Goal: Find specific page/section: Find specific page/section

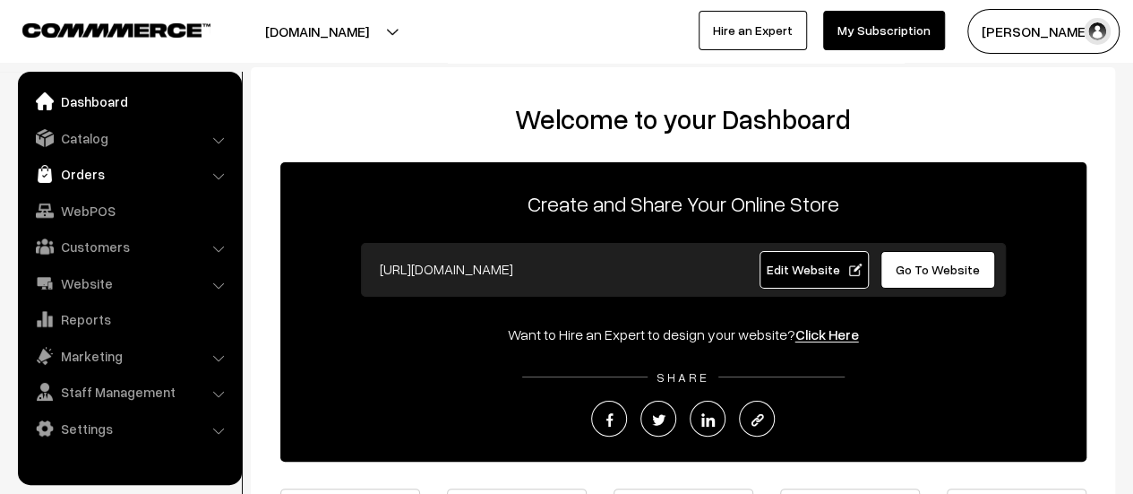
click at [78, 173] on link "Orders" at bounding box center [128, 174] width 213 height 32
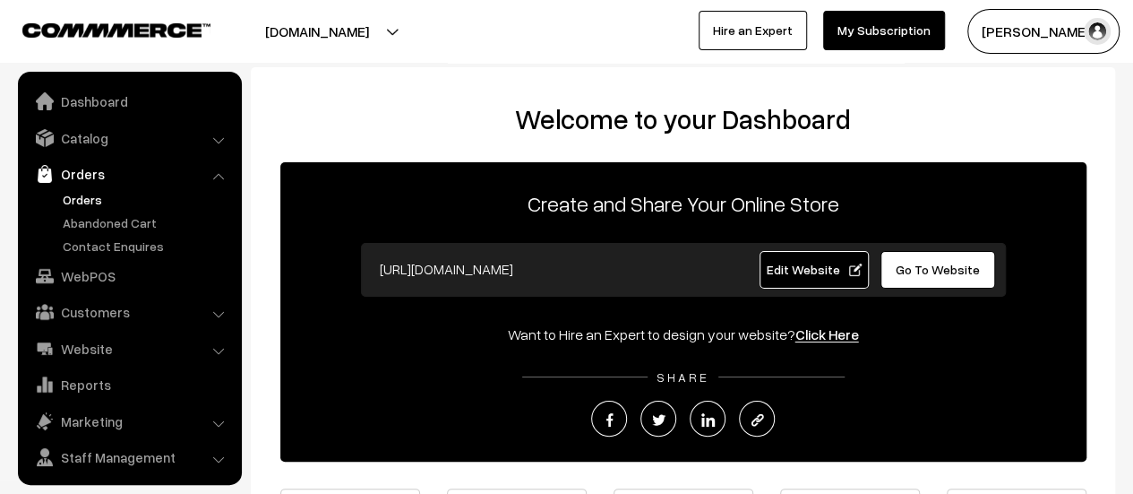
click at [71, 196] on link "Orders" at bounding box center [146, 199] width 177 height 19
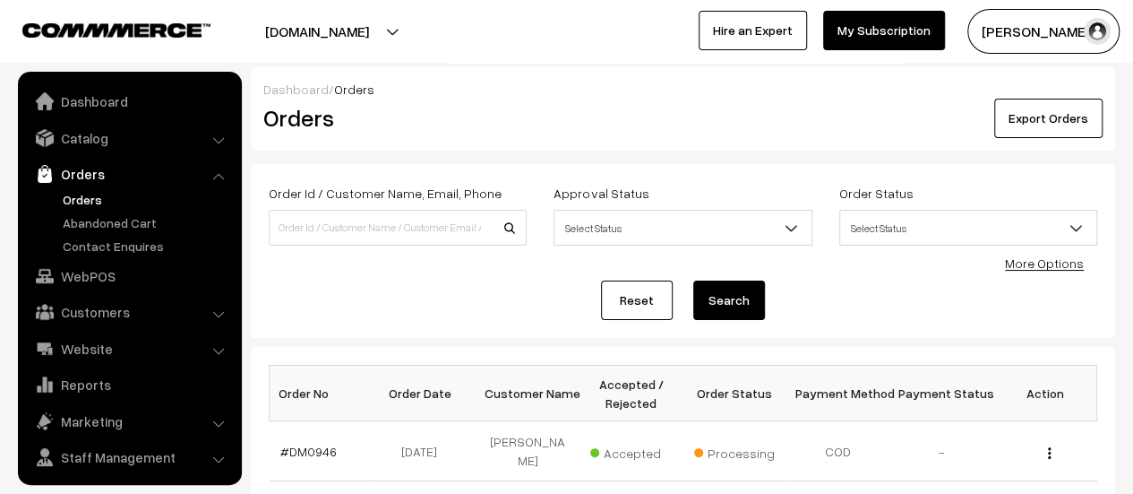
scroll to position [41, 0]
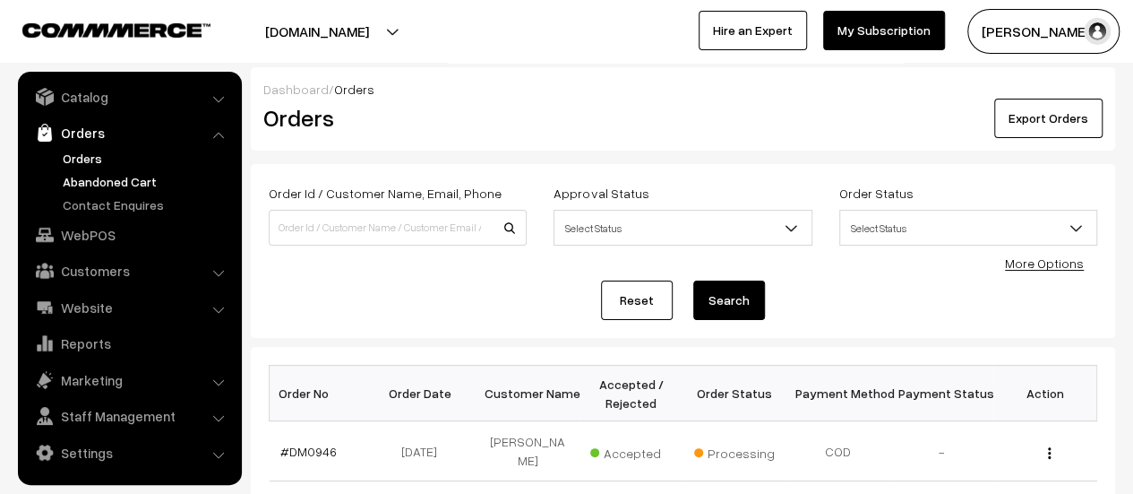
click at [125, 176] on link "Abandoned Cart" at bounding box center [146, 181] width 177 height 19
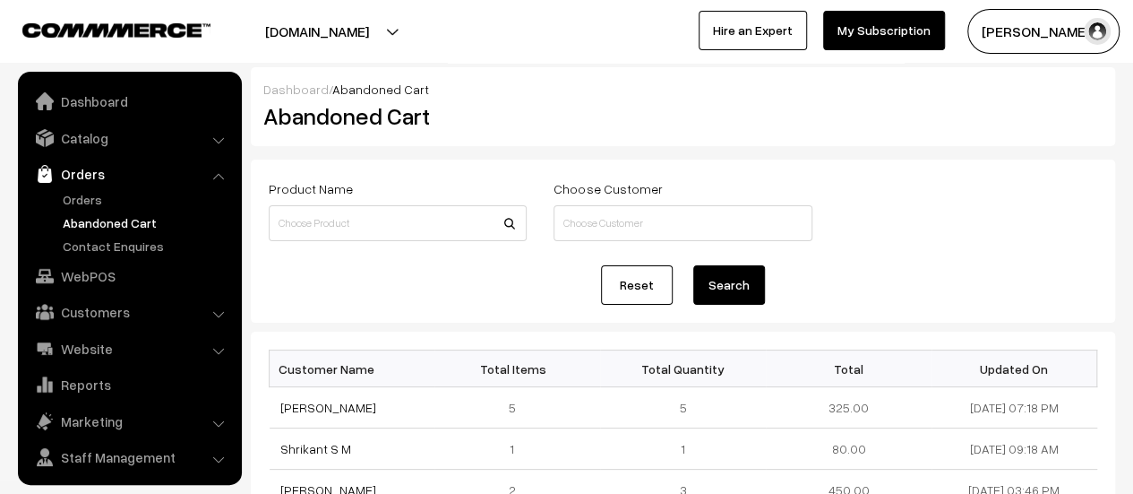
scroll to position [41, 0]
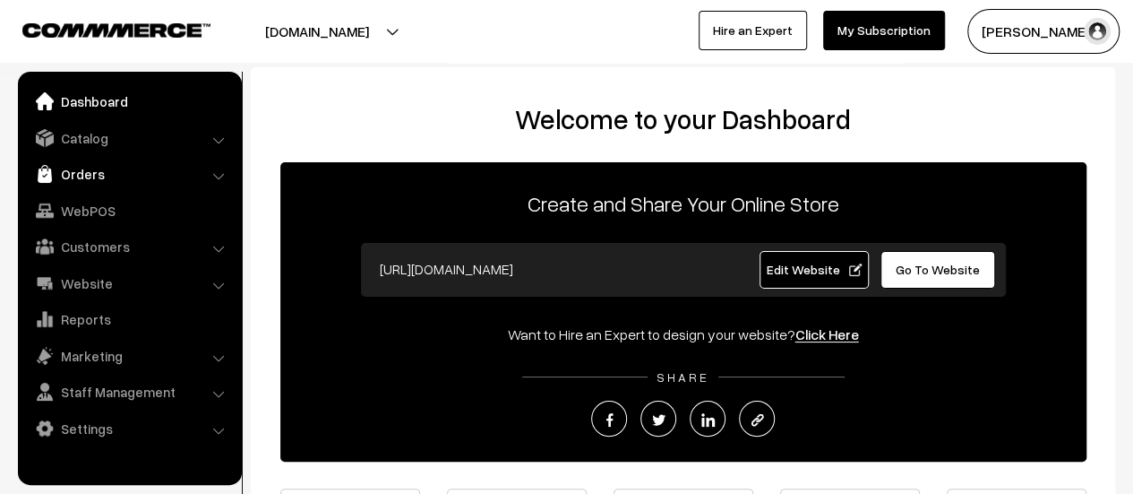
click at [70, 176] on link "Orders" at bounding box center [128, 174] width 213 height 32
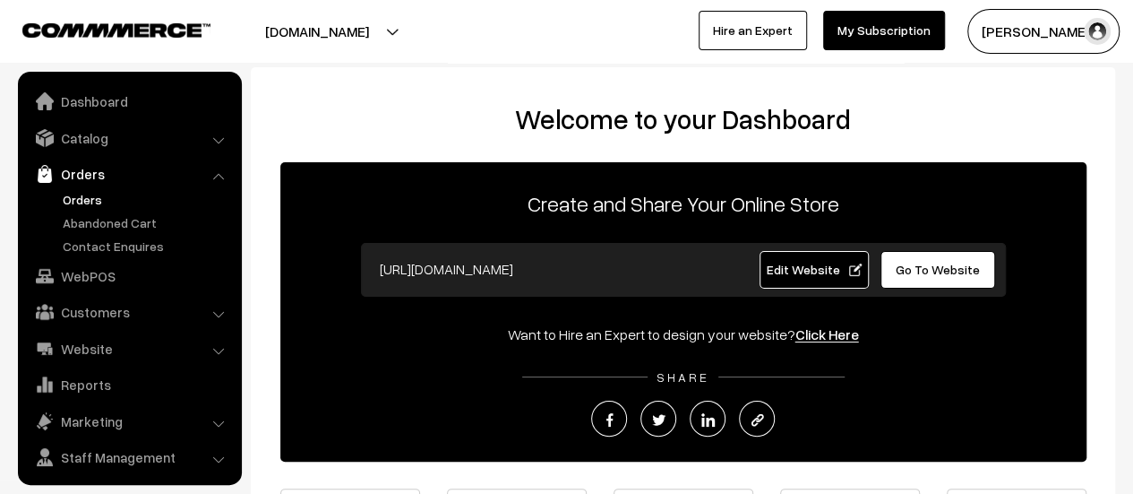
click at [71, 194] on link "Orders" at bounding box center [146, 199] width 177 height 19
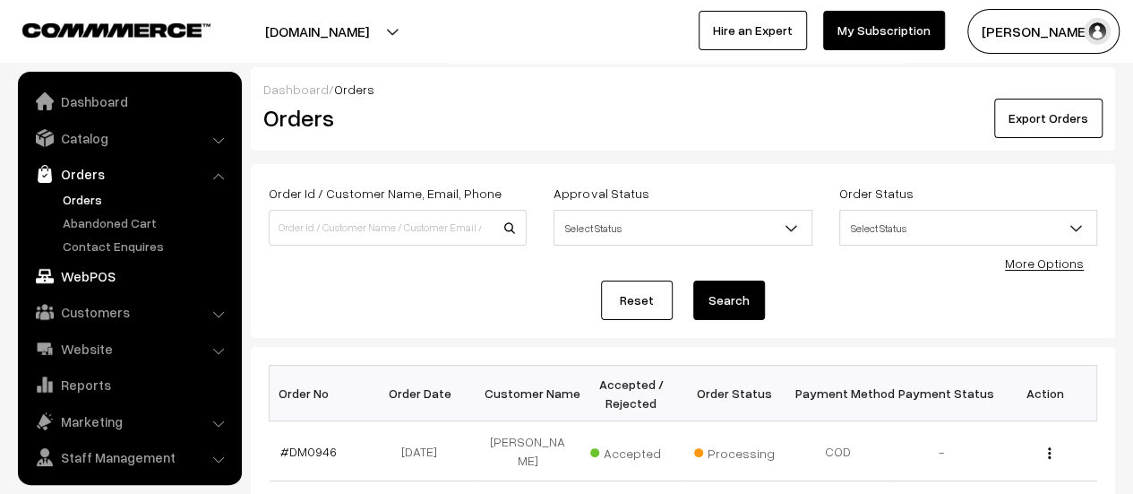
scroll to position [41, 0]
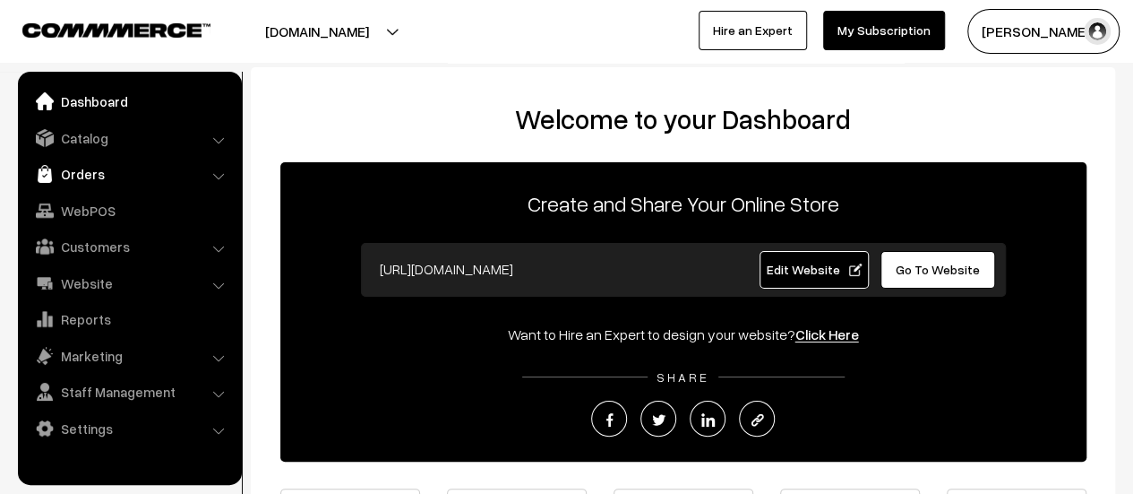
click at [65, 177] on link "Orders" at bounding box center [128, 174] width 213 height 32
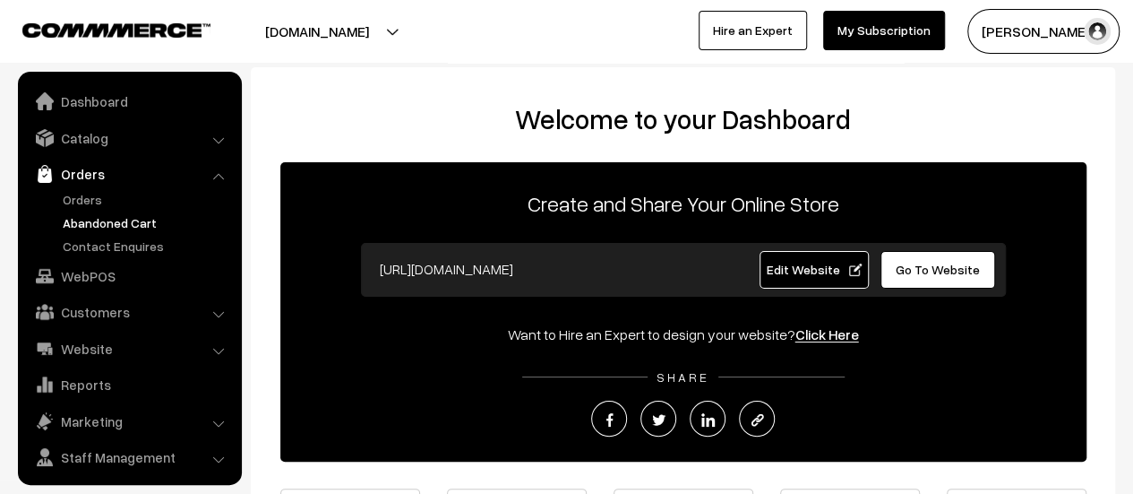
click at [84, 214] on link "Abandoned Cart" at bounding box center [146, 222] width 177 height 19
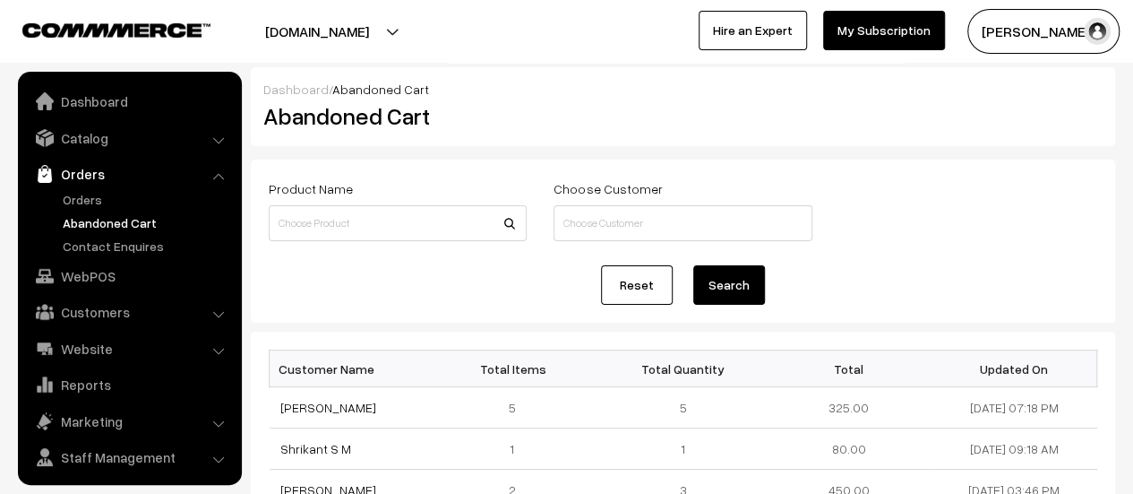
scroll to position [41, 0]
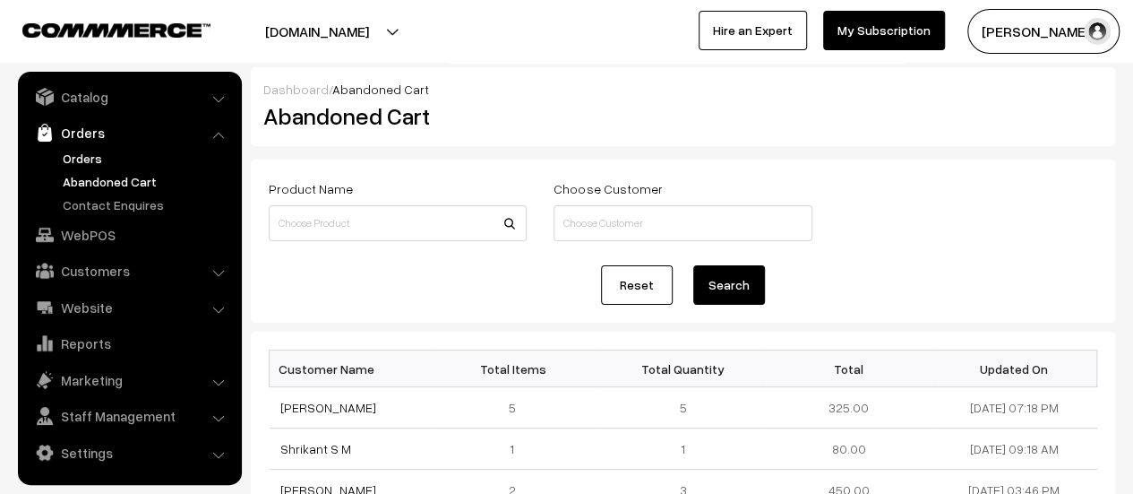
click at [77, 150] on link "Orders" at bounding box center [146, 158] width 177 height 19
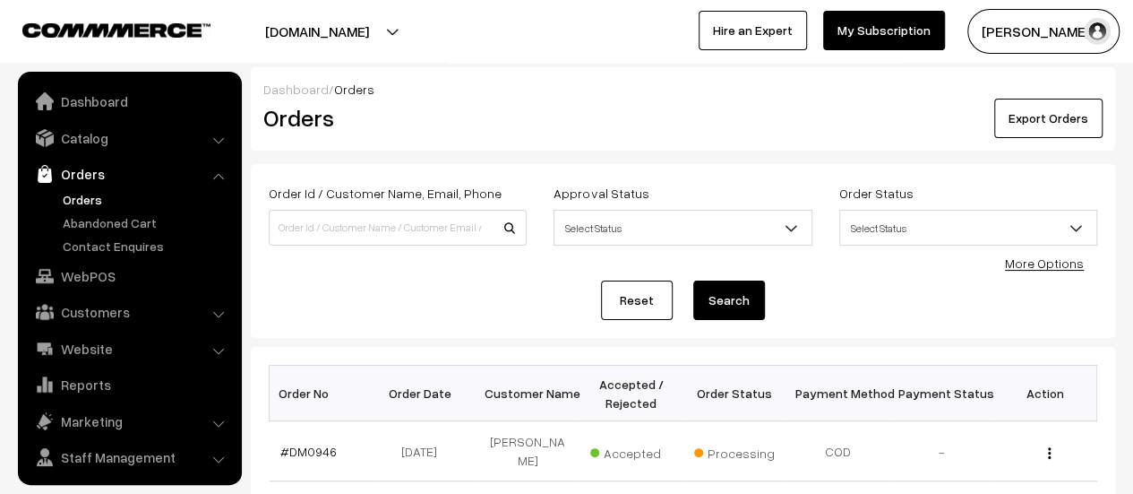
scroll to position [41, 0]
